Goal: Find specific page/section: Find specific page/section

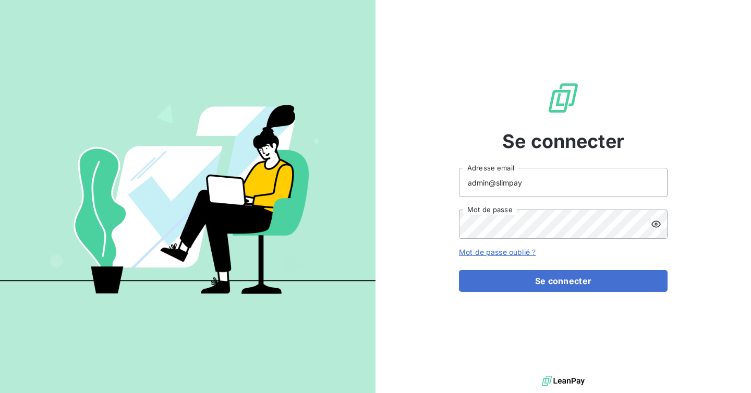
click at [551, 184] on input "admin@slimpay" at bounding box center [563, 182] width 209 height 29
type input "admin@optima"
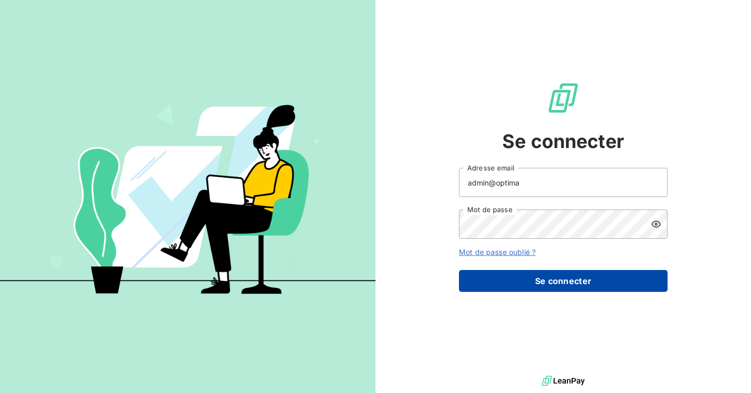
click at [568, 278] on button "Se connecter" at bounding box center [563, 281] width 209 height 22
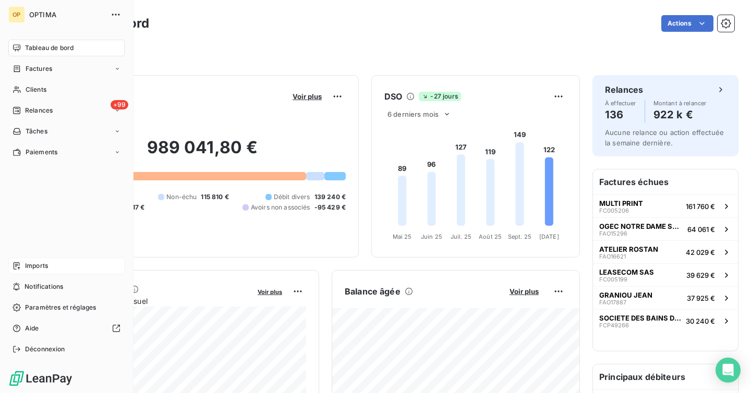
click at [52, 260] on div "Imports" at bounding box center [66, 266] width 116 height 17
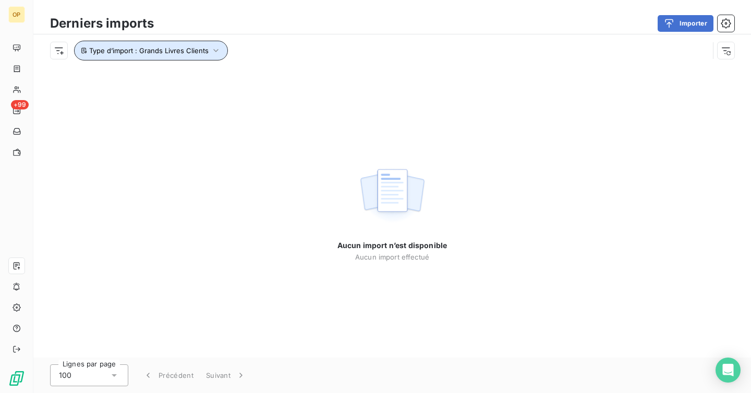
click at [156, 58] on button "Type d’import : Grands Livres Clients" at bounding box center [151, 51] width 154 height 20
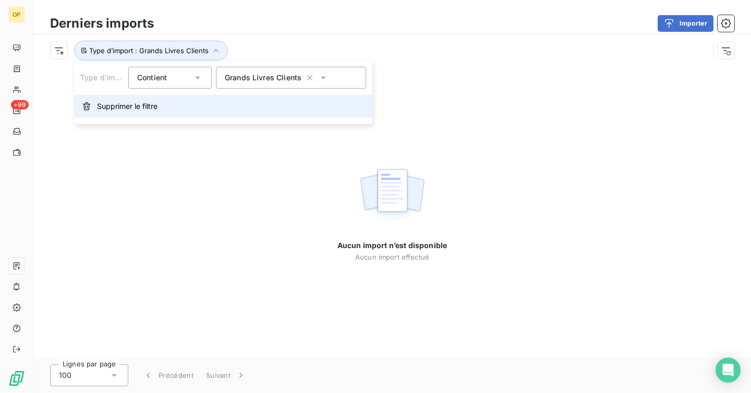
click at [153, 116] on button "Supprimer le filtre" at bounding box center [223, 106] width 298 height 23
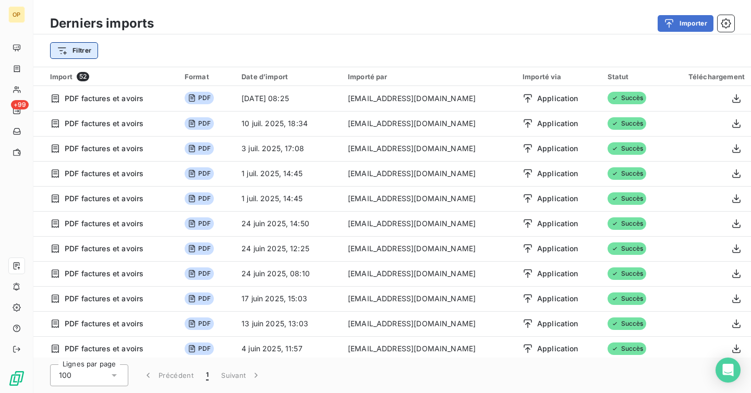
click at [93, 53] on html "OP +99 Derniers imports Importer Filtrer Import 52 Format Date d’import Importé…" at bounding box center [375, 196] width 751 height 393
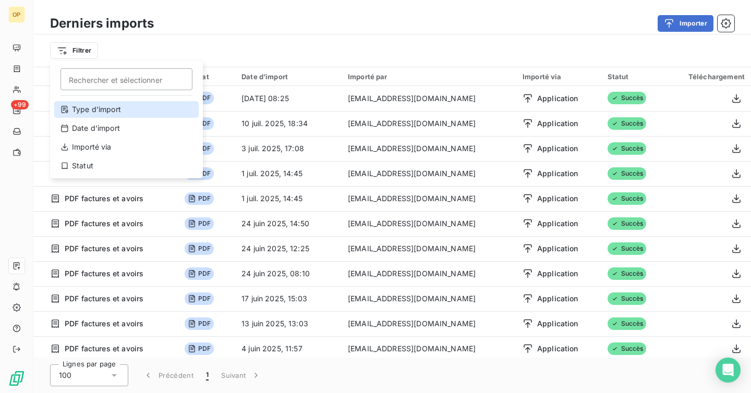
click at [126, 108] on div "Type d’import" at bounding box center [126, 109] width 144 height 17
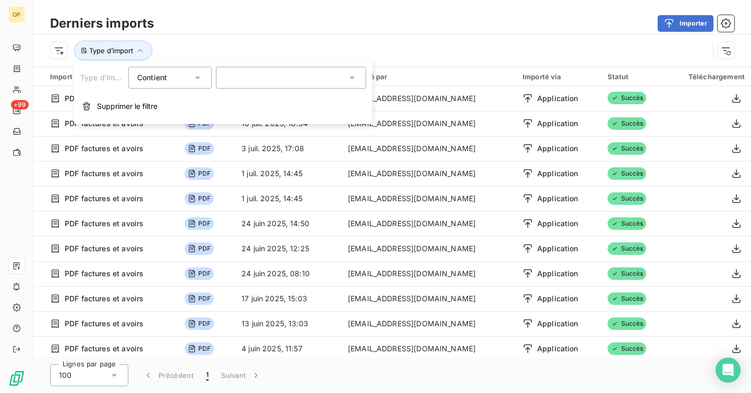
click at [255, 84] on div at bounding box center [291, 78] width 150 height 22
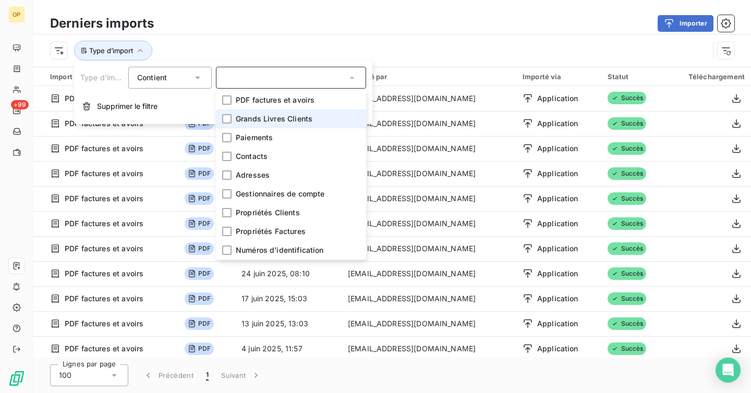
click at [248, 126] on li "Grands Livres Clients" at bounding box center [291, 119] width 150 height 19
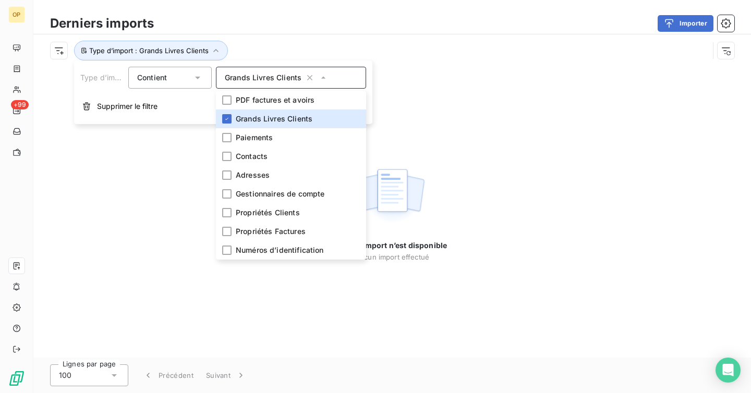
click at [272, 56] on div "Type d’import : Grands Livres Clients" at bounding box center [379, 51] width 659 height 20
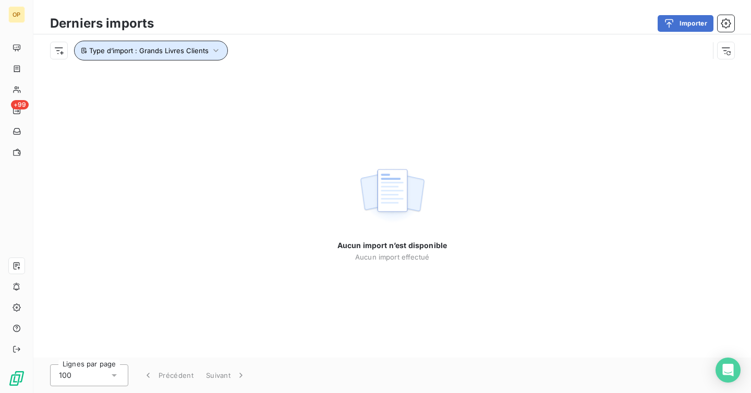
click at [199, 49] on span "Type d’import : Grands Livres Clients" at bounding box center [148, 50] width 119 height 8
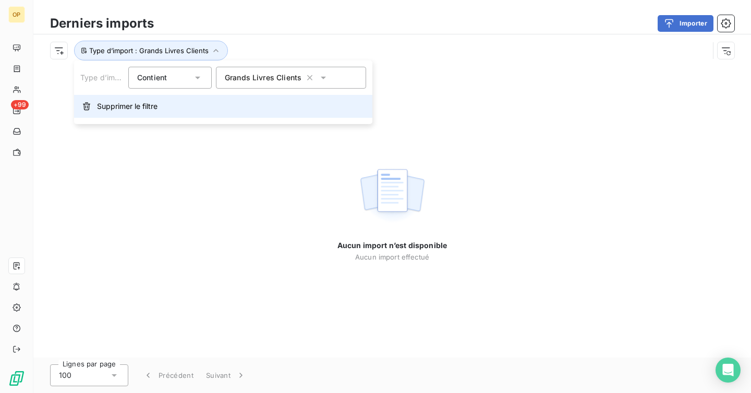
click at [125, 114] on button "Supprimer le filtre" at bounding box center [223, 106] width 298 height 23
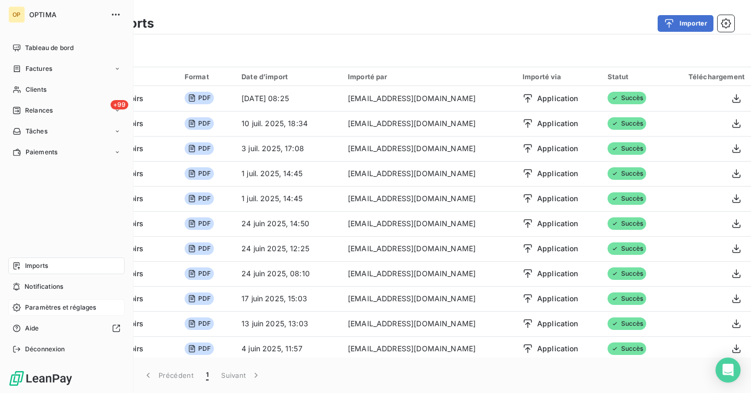
click at [35, 306] on span "Paramètres et réglages" at bounding box center [60, 307] width 71 height 9
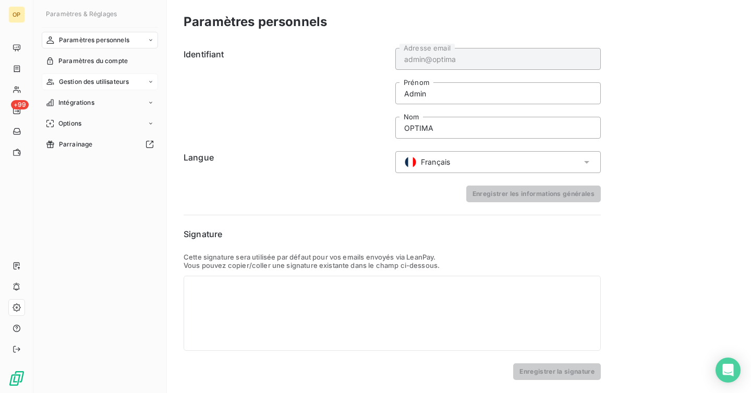
click at [94, 74] on div "Gestion des utilisateurs" at bounding box center [100, 82] width 116 height 17
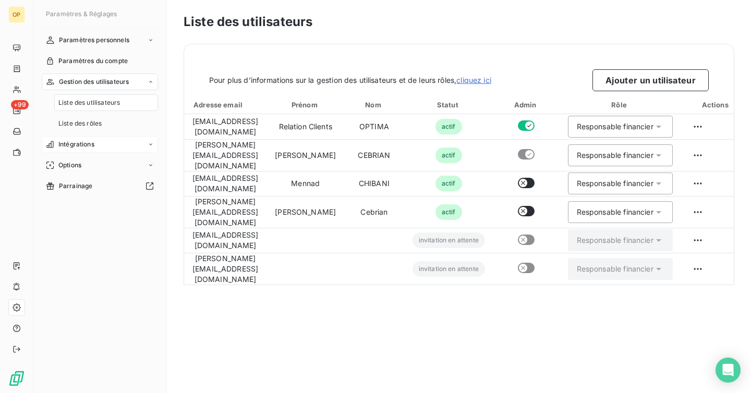
click at [82, 136] on div "Intégrations" at bounding box center [100, 144] width 116 height 17
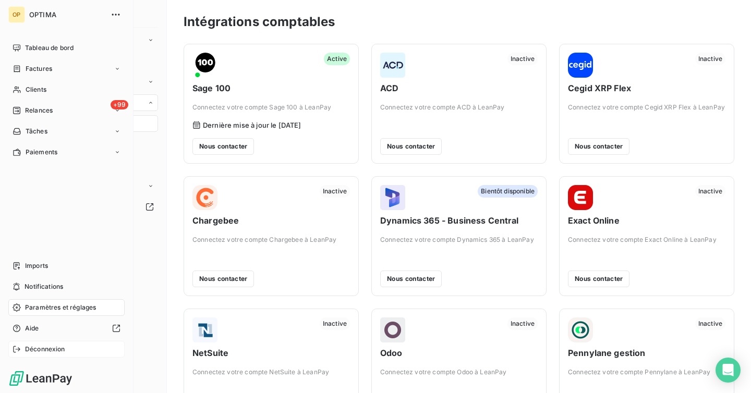
click at [37, 347] on span "Déconnexion" at bounding box center [45, 349] width 40 height 9
